Goal: Navigation & Orientation: Go to known website

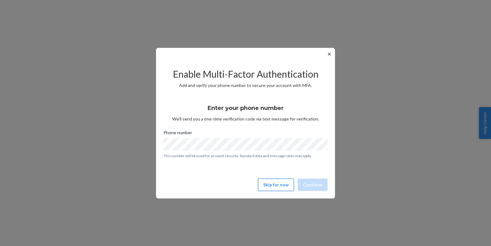
click at [277, 184] on button "Skip for now" at bounding box center [276, 185] width 36 height 12
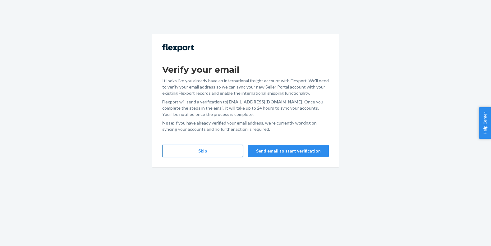
click at [219, 150] on button "Skip" at bounding box center [202, 151] width 81 height 12
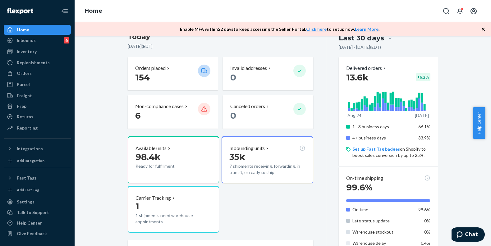
scroll to position [117, 0]
